Goal: Find specific page/section: Find specific page/section

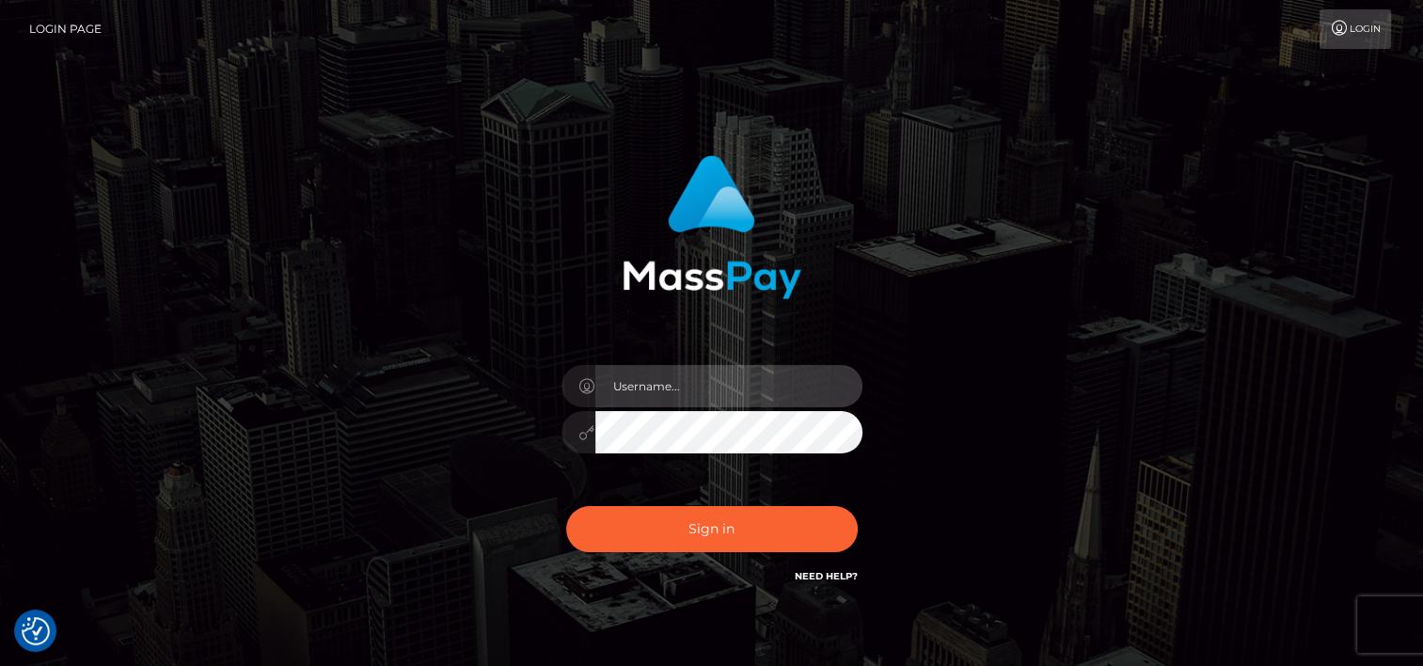
click at [677, 383] on input "text" at bounding box center [729, 386] width 267 height 42
type input "tammyk.cforth"
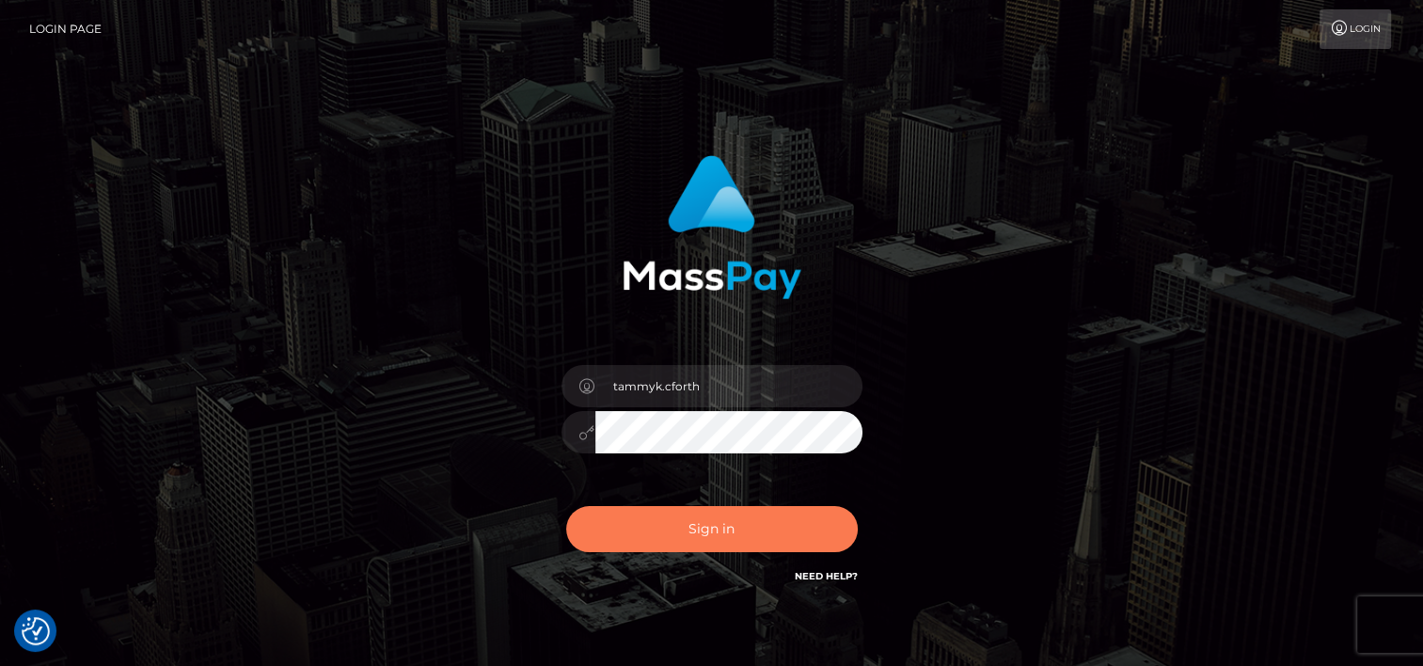
click at [715, 539] on button "Sign in" at bounding box center [712, 529] width 292 height 46
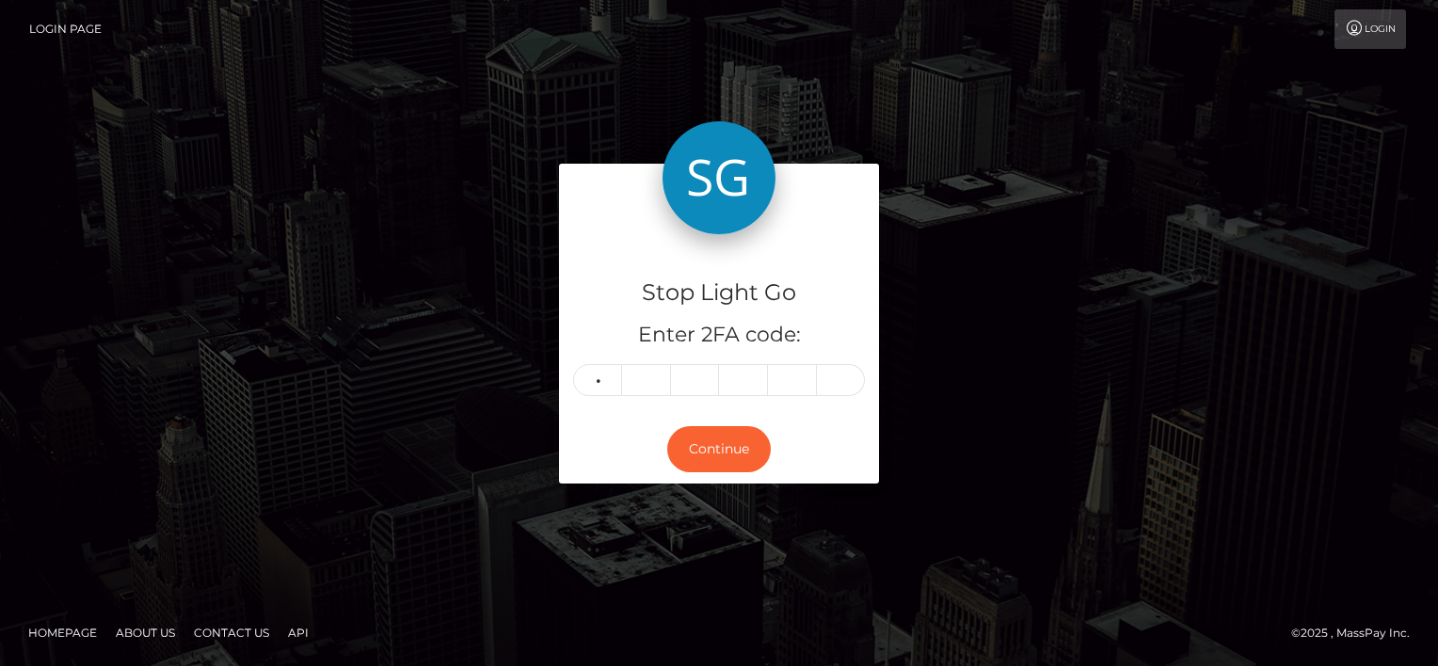
type input "2"
type input "7"
type input "6"
type input "5"
type input "9"
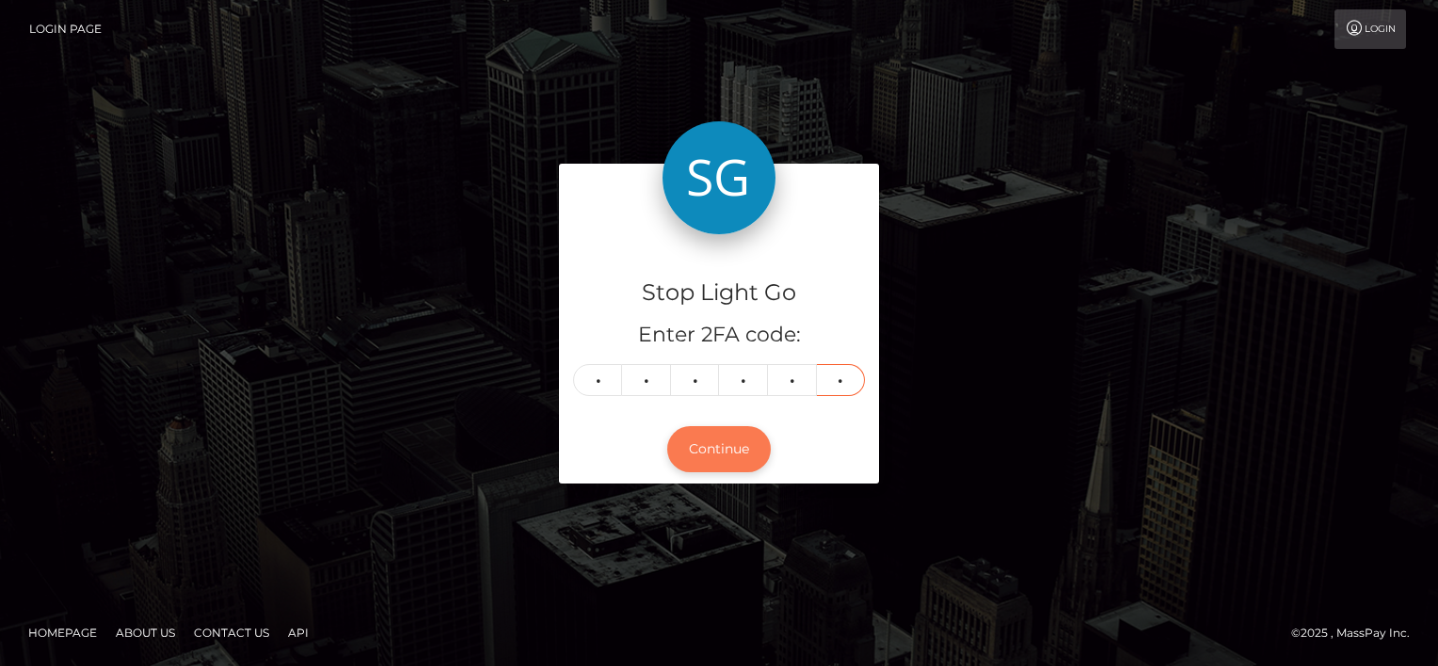
type input "9"
click at [720, 448] on button "Continue" at bounding box center [718, 449] width 103 height 46
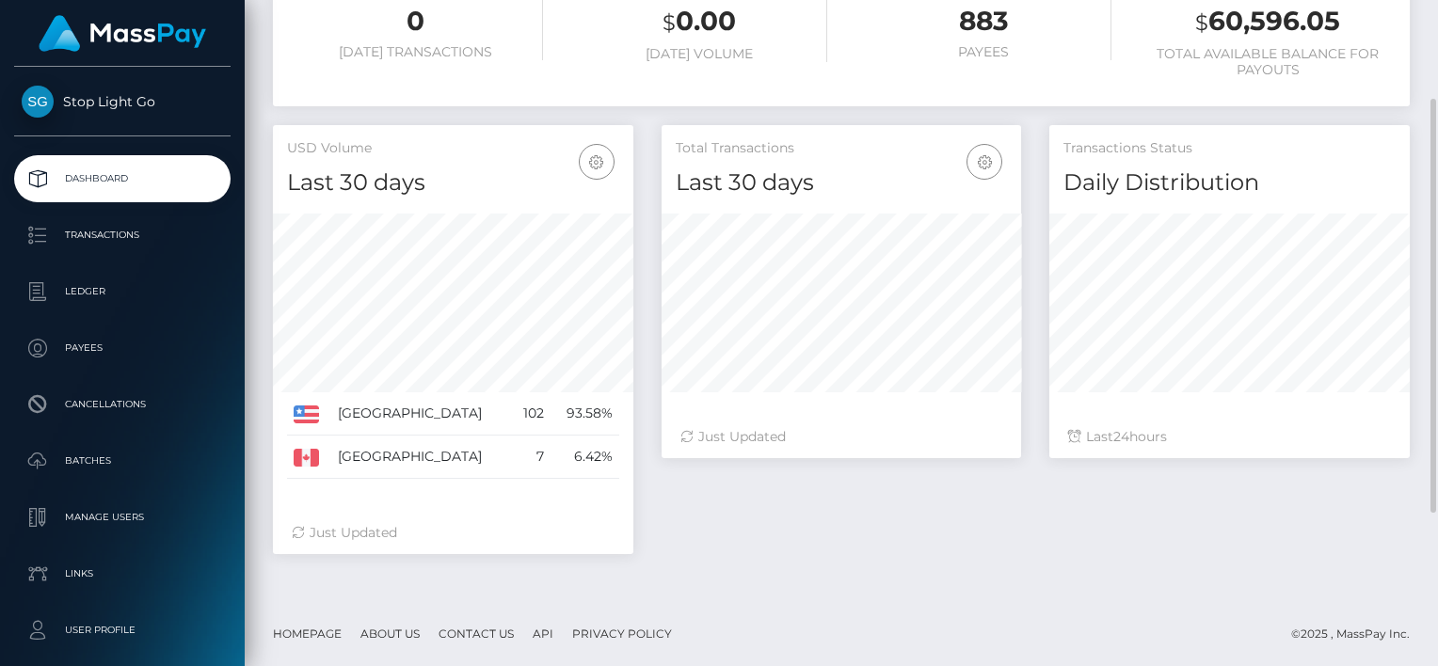
scroll to position [216, 0]
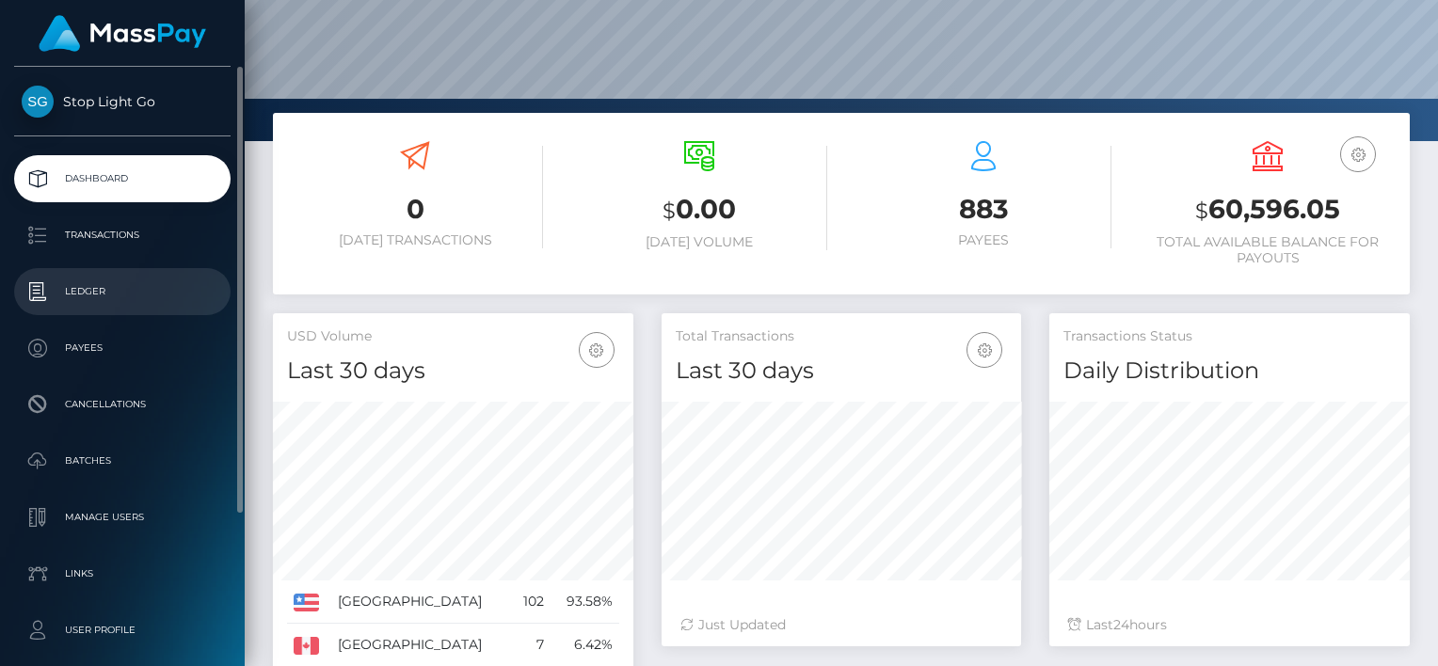
click at [86, 283] on p "Ledger" at bounding box center [122, 292] width 201 height 28
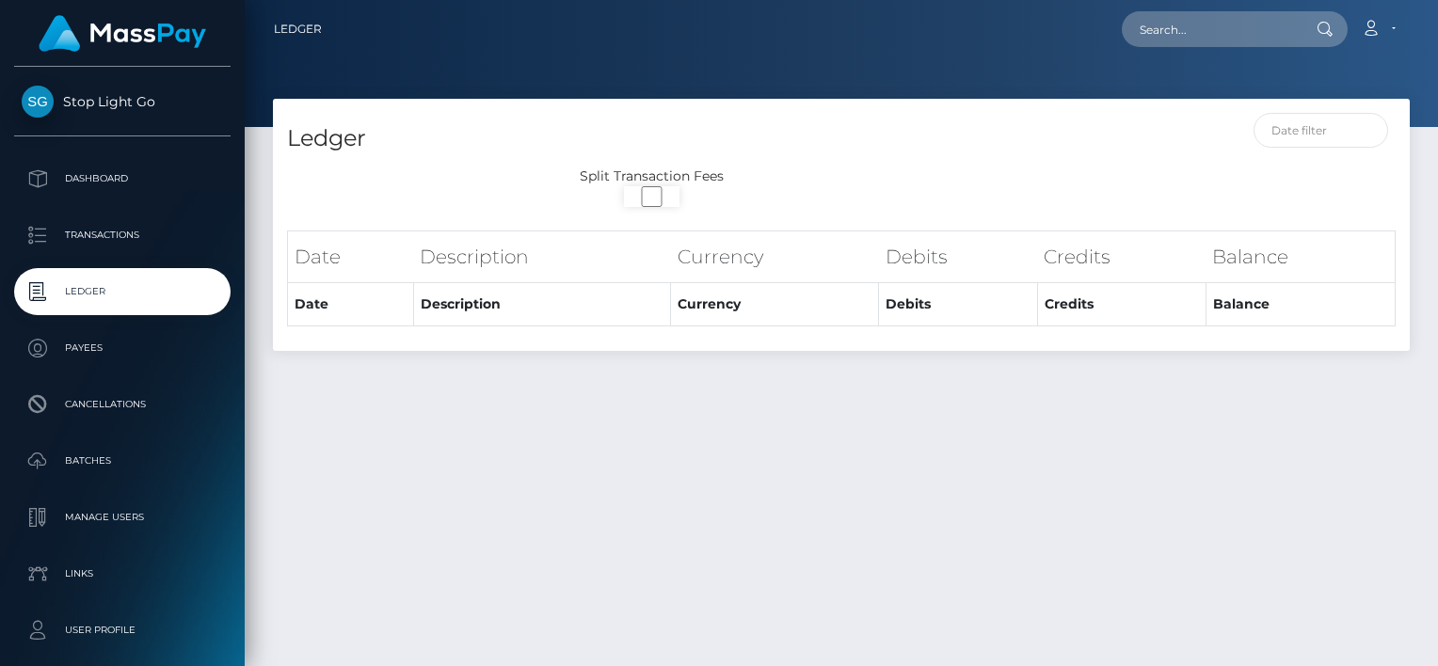
select select
